Goal: Task Accomplishment & Management: Complete application form

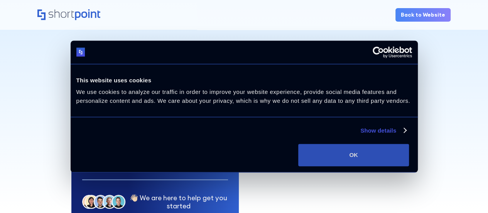
click at [409, 160] on button "OK" at bounding box center [353, 155] width 111 height 22
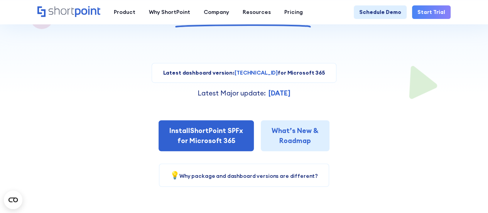
scroll to position [154, 0]
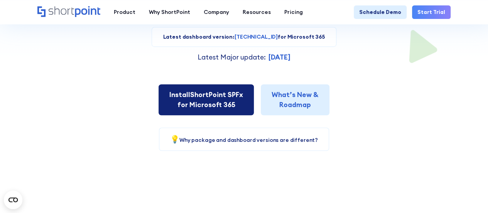
click at [207, 102] on link "Install ShortPoint SPFx for Microsoft 365" at bounding box center [206, 99] width 95 height 31
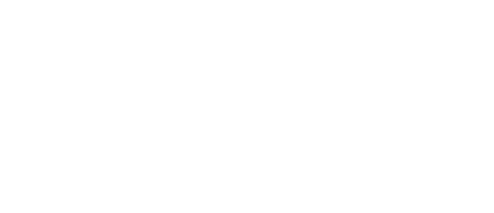
select select "Microsoft 365"
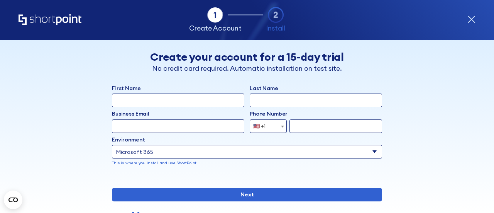
click at [152, 105] on input "First Name" at bounding box center [178, 100] width 132 height 14
type input "William"
click at [324, 98] on input "Last Name" at bounding box center [316, 100] width 132 height 14
type input "Woods"
click at [177, 129] on input "Business Email" at bounding box center [178, 126] width 132 height 14
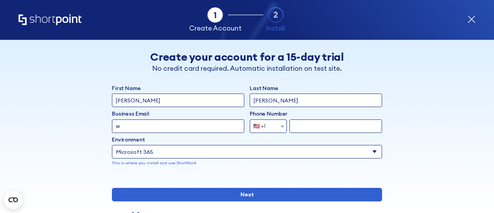
type input "wwoods@rxbenefits.com"
click at [352, 122] on input "form" at bounding box center [336, 126] width 93 height 14
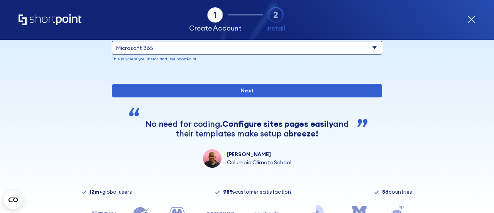
scroll to position [116, 0]
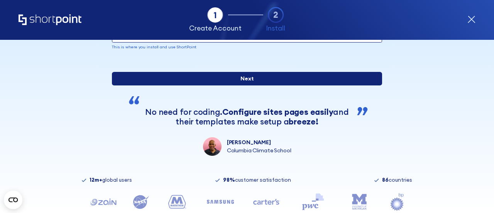
click at [266, 85] on input "Next" at bounding box center [247, 79] width 270 height 14
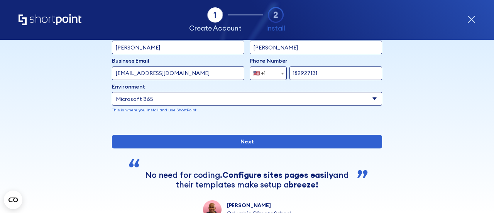
scroll to position [41, 0]
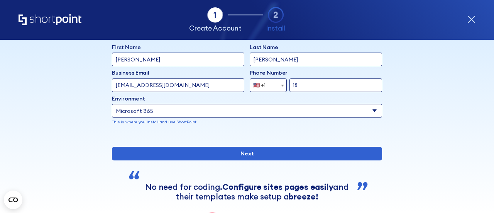
type input "1"
drag, startPoint x: 331, startPoint y: 85, endPoint x: 236, endPoint y: 88, distance: 95.0
click at [236, 88] on div "Business Email Invalid Email Address wwoods@rxbenefits.com Phone Number Afghani…" at bounding box center [247, 80] width 270 height 23
paste input "-360-0219"
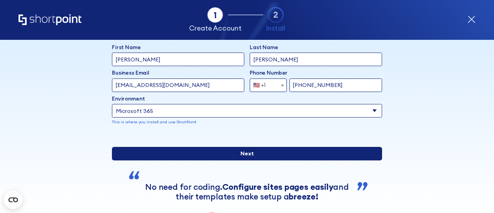
type input "205-360-0219"
click at [259, 160] on input "Next" at bounding box center [247, 154] width 270 height 14
